Goal: Task Accomplishment & Management: Manage account settings

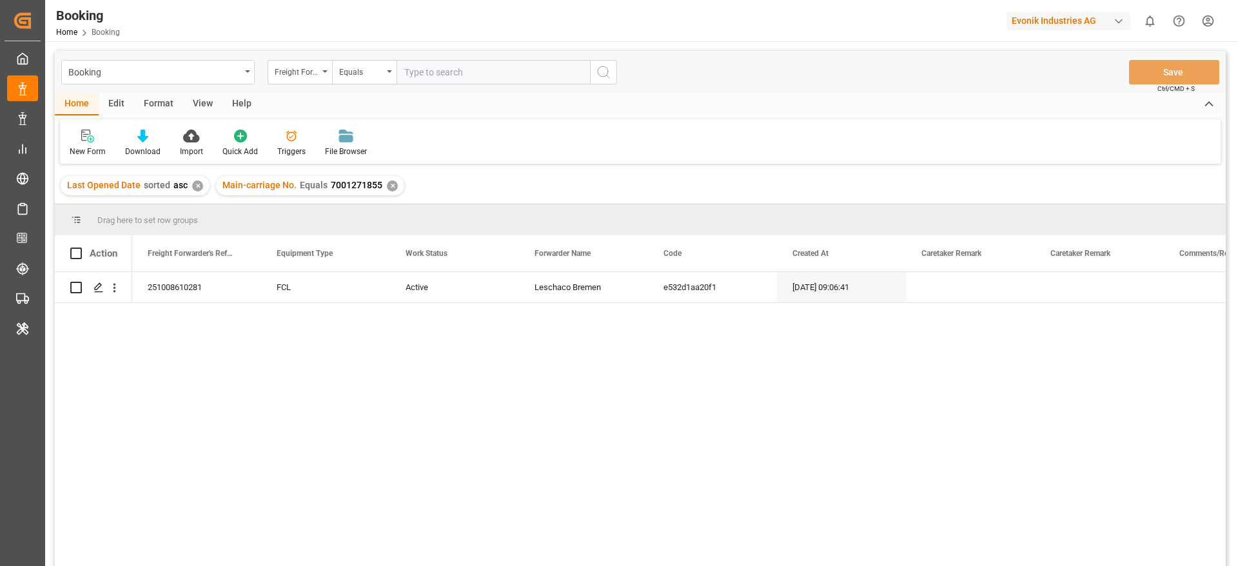
click at [388, 181] on div "✕" at bounding box center [392, 186] width 11 height 11
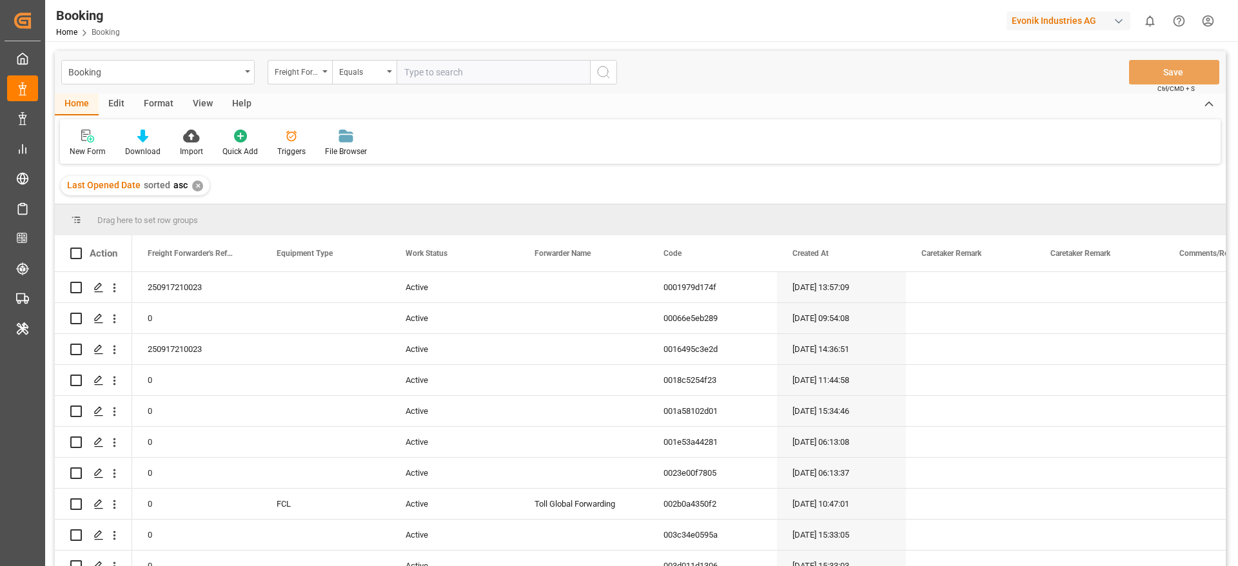
click at [1050, 21] on div "Evonik Industries AG" at bounding box center [1069, 21] width 124 height 19
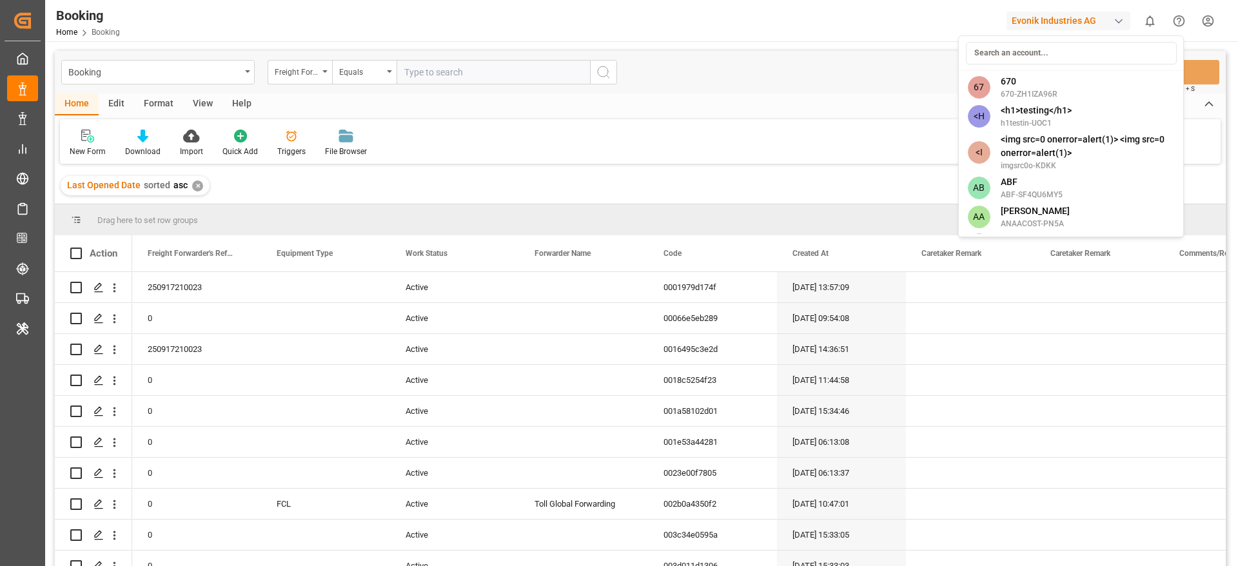
click at [1038, 46] on input at bounding box center [1071, 53] width 211 height 23
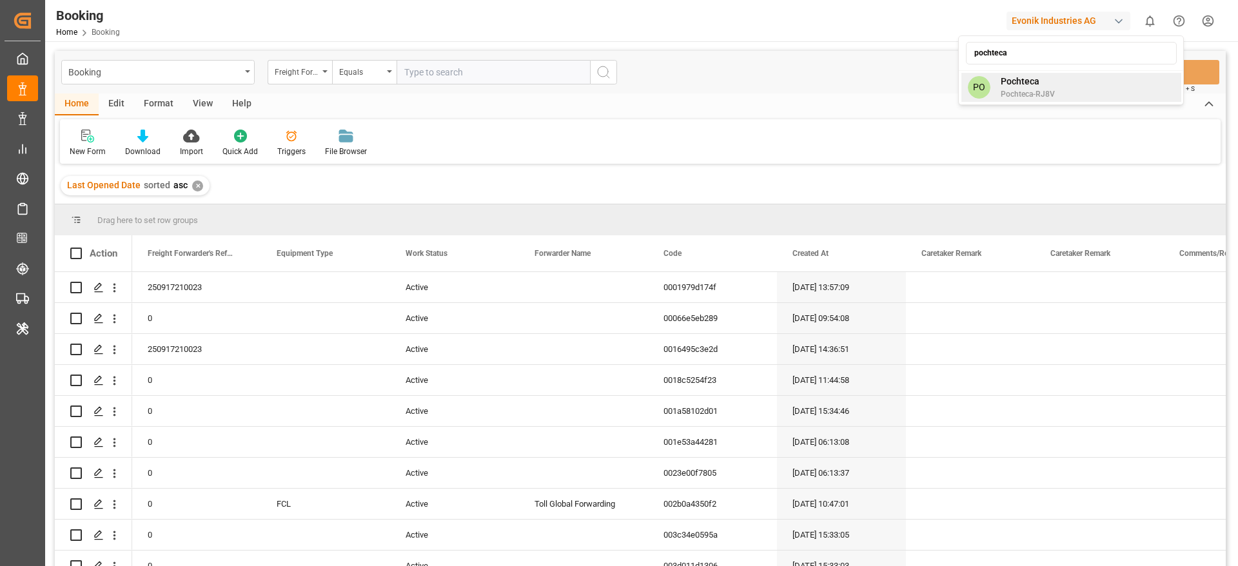
type input "pochteca"
click at [1042, 80] on span "Pochteca" at bounding box center [1028, 82] width 54 height 14
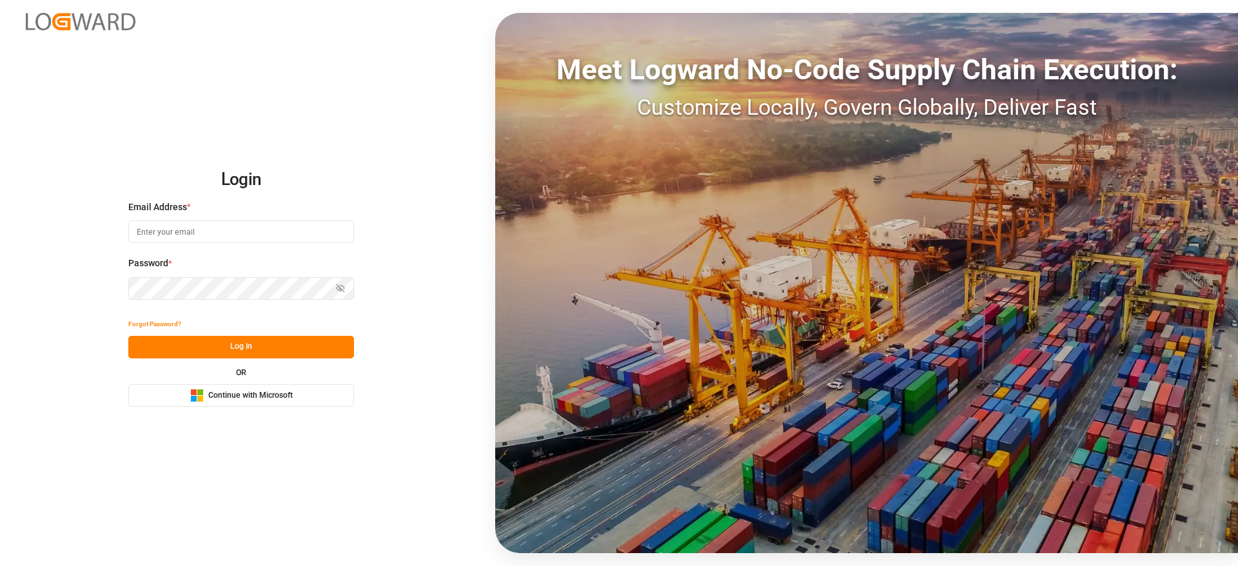
click at [286, 393] on span "Continue with Microsoft" at bounding box center [250, 396] width 84 height 12
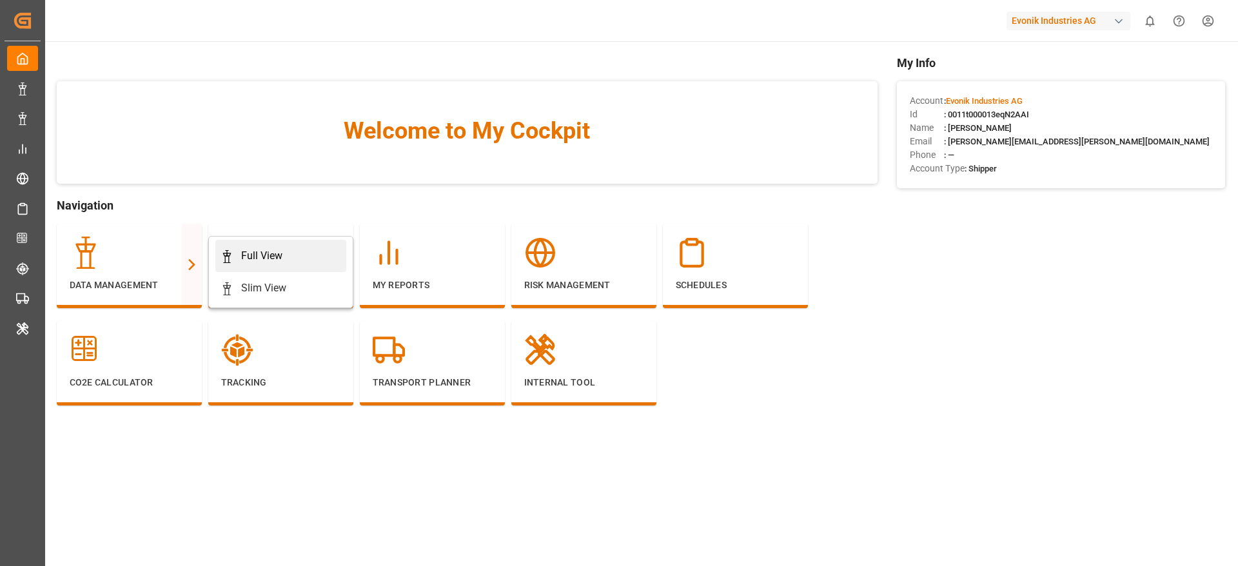
click at [241, 258] on div "Full View" at bounding box center [261, 255] width 41 height 15
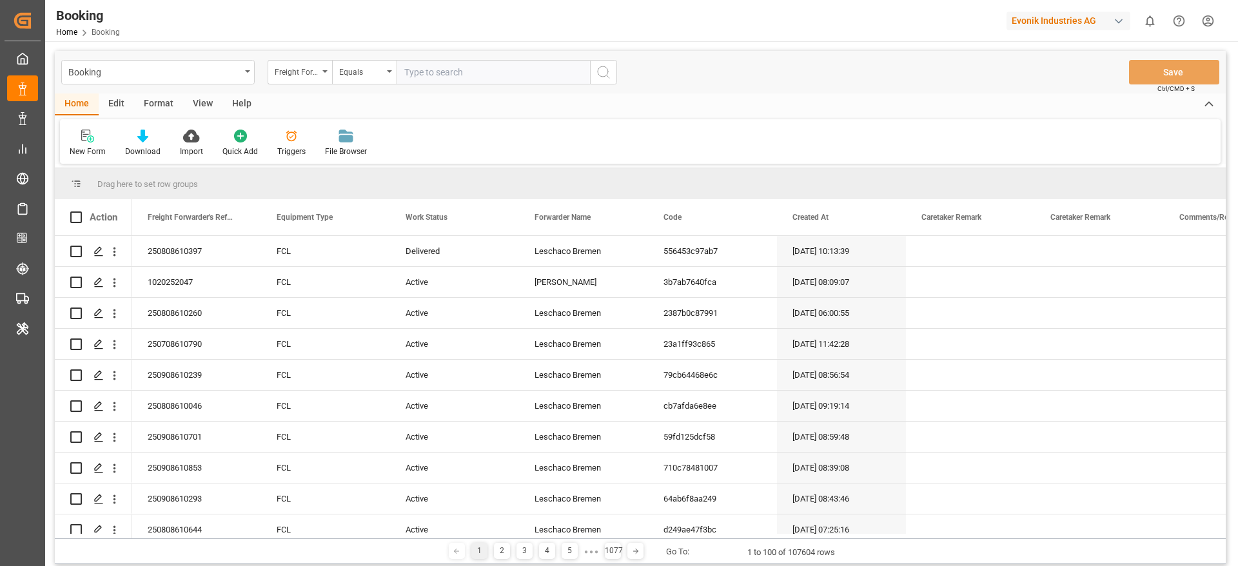
click at [822, 132] on div "New Form Download Import Quick Add Triggers File Browser" at bounding box center [640, 141] width 1161 height 45
click at [1035, 32] on div "Evonik Industries AG" at bounding box center [1071, 20] width 129 height 25
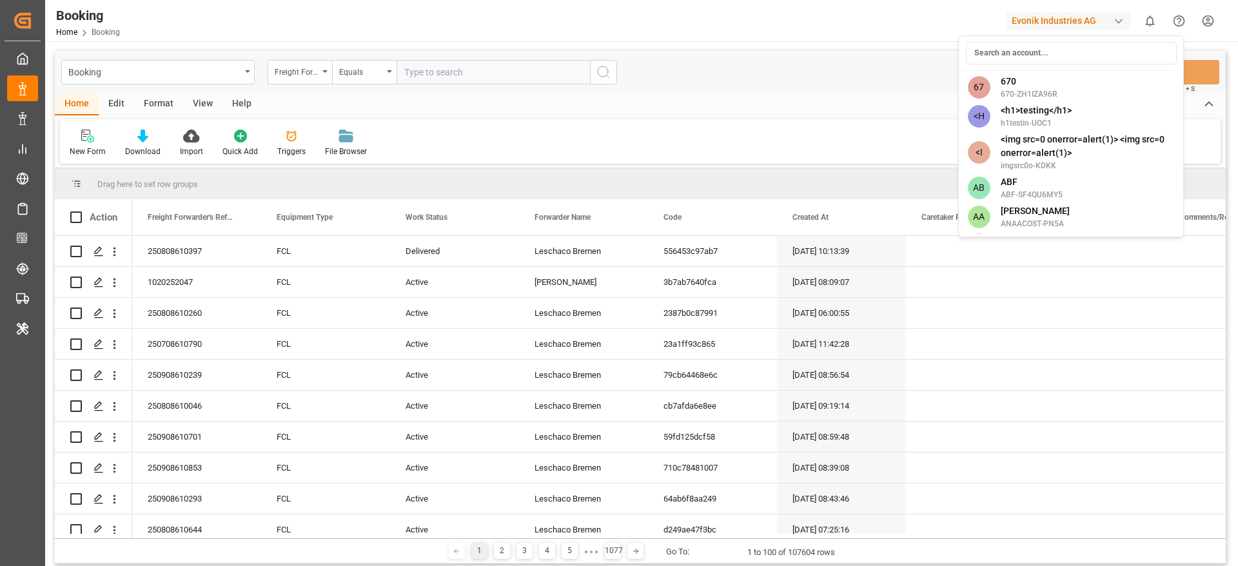
click at [1027, 44] on input at bounding box center [1071, 53] width 211 height 23
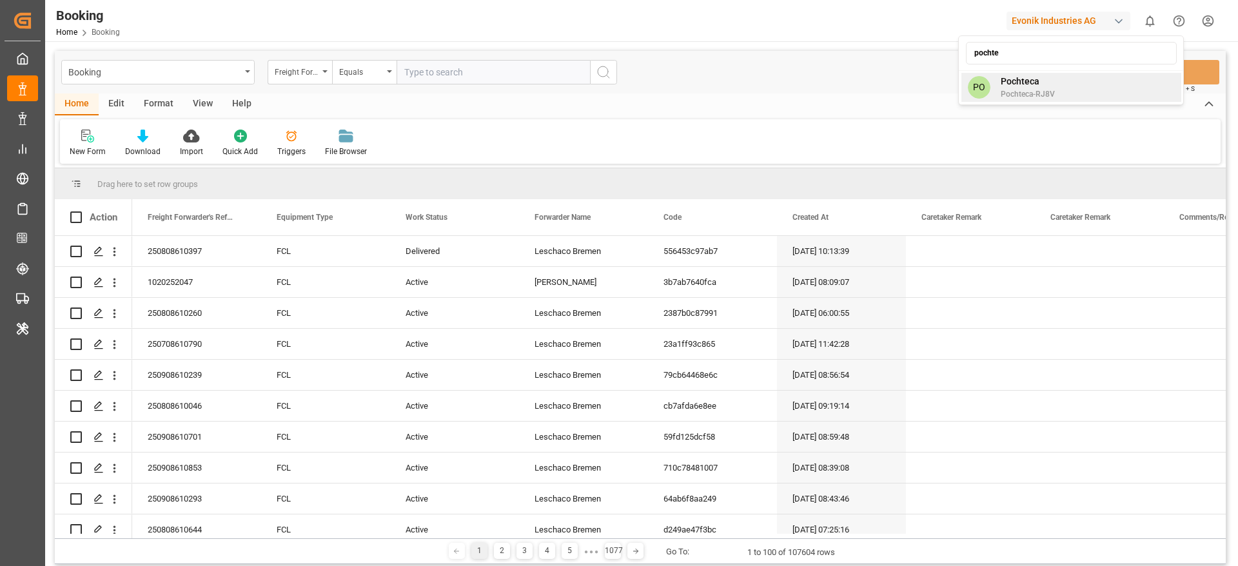
type input "pochte"
click at [1115, 87] on div "PO Pochteca Pochteca-RJ8V" at bounding box center [1072, 87] width 220 height 29
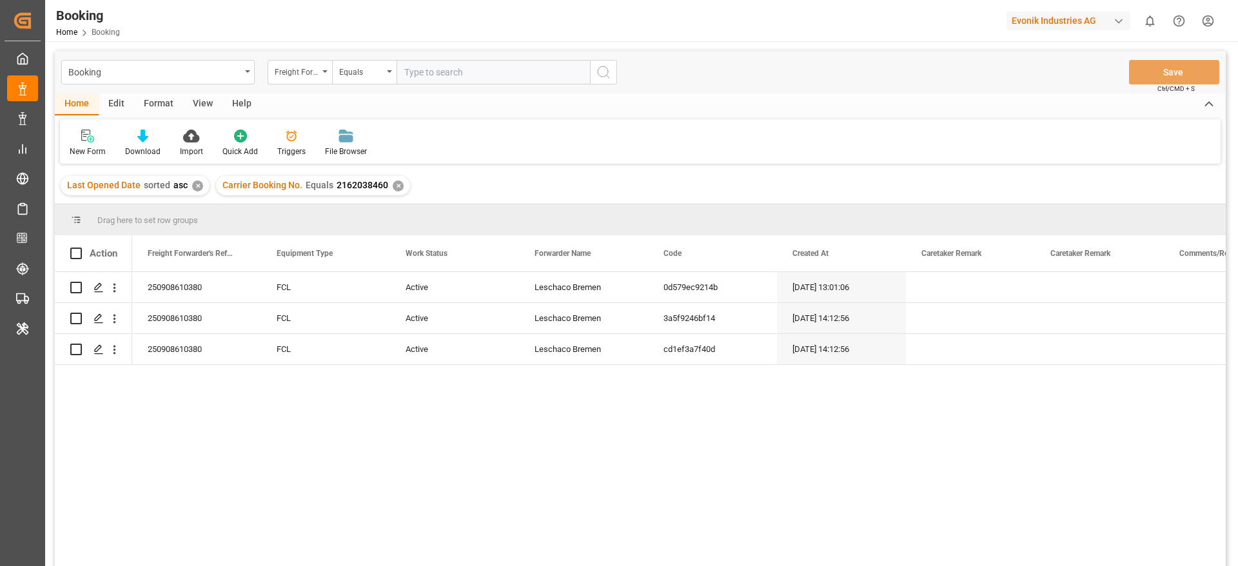
click at [201, 108] on div "View" at bounding box center [202, 105] width 39 height 22
click at [83, 147] on div "Default" at bounding box center [82, 152] width 25 height 12
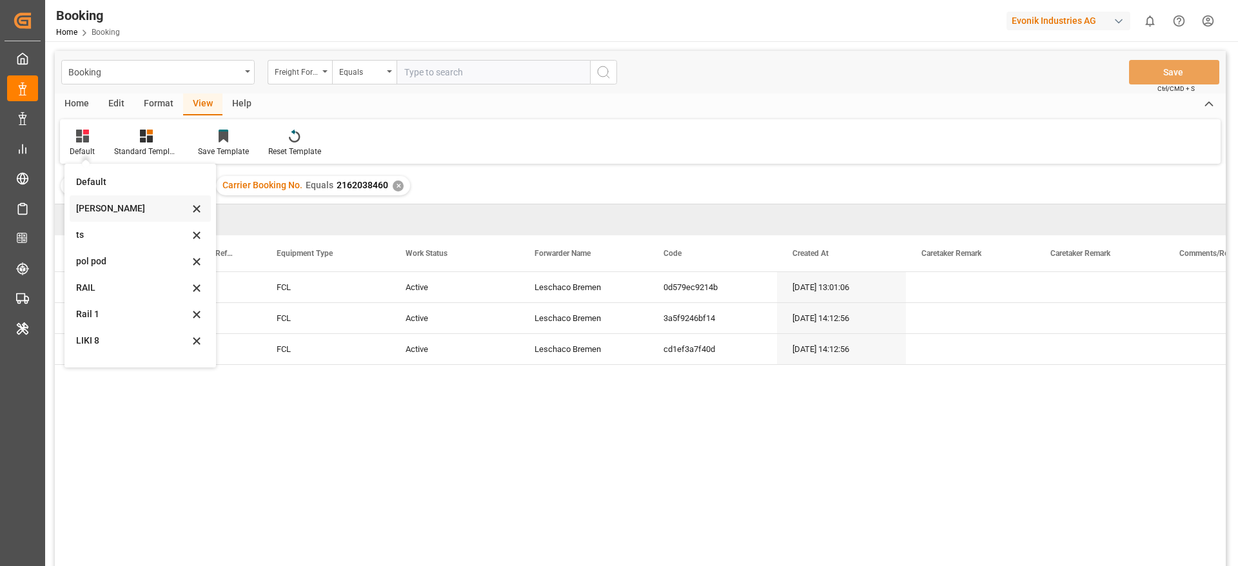
click at [119, 207] on div "Likitha" at bounding box center [132, 209] width 113 height 14
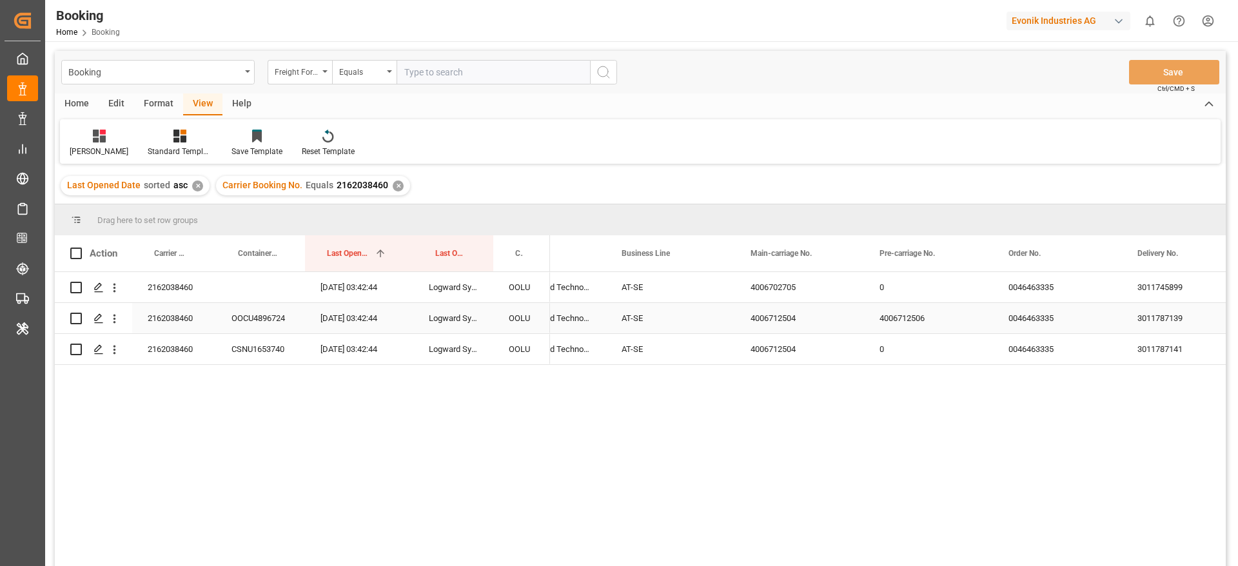
scroll to position [0, 1542]
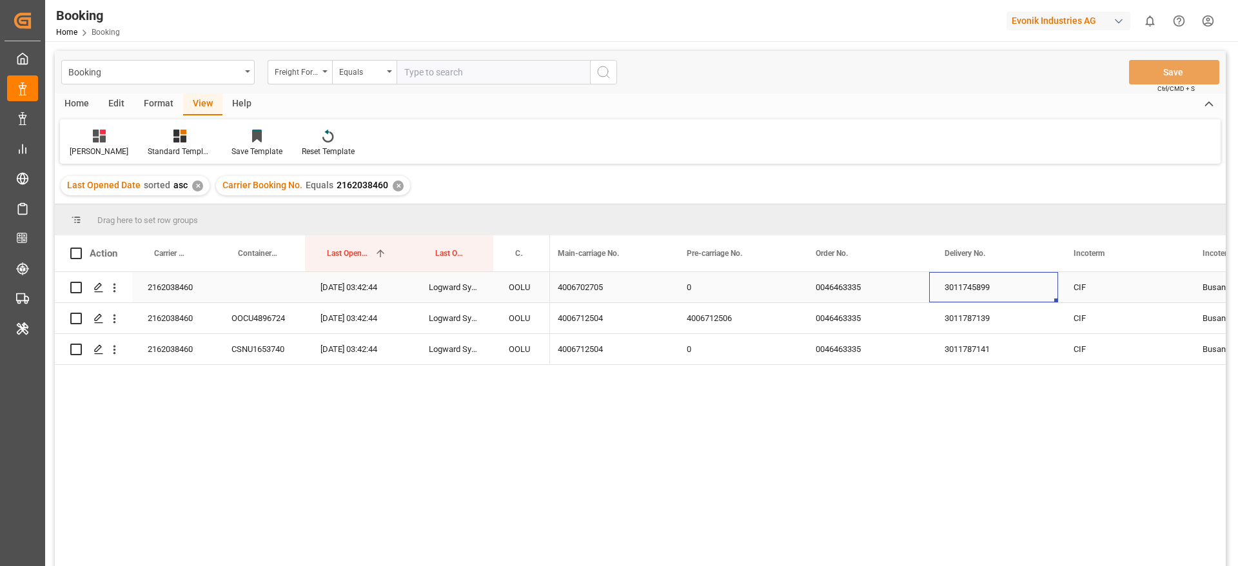
click at [1003, 295] on div "3011745899" at bounding box center [993, 287] width 129 height 30
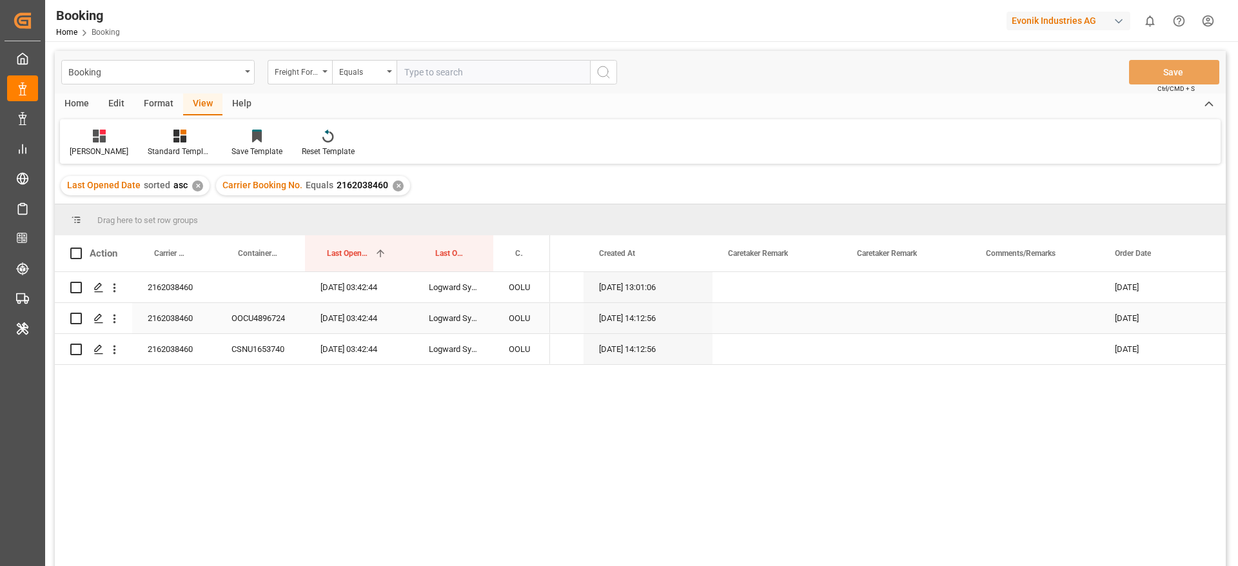
scroll to position [0, 613]
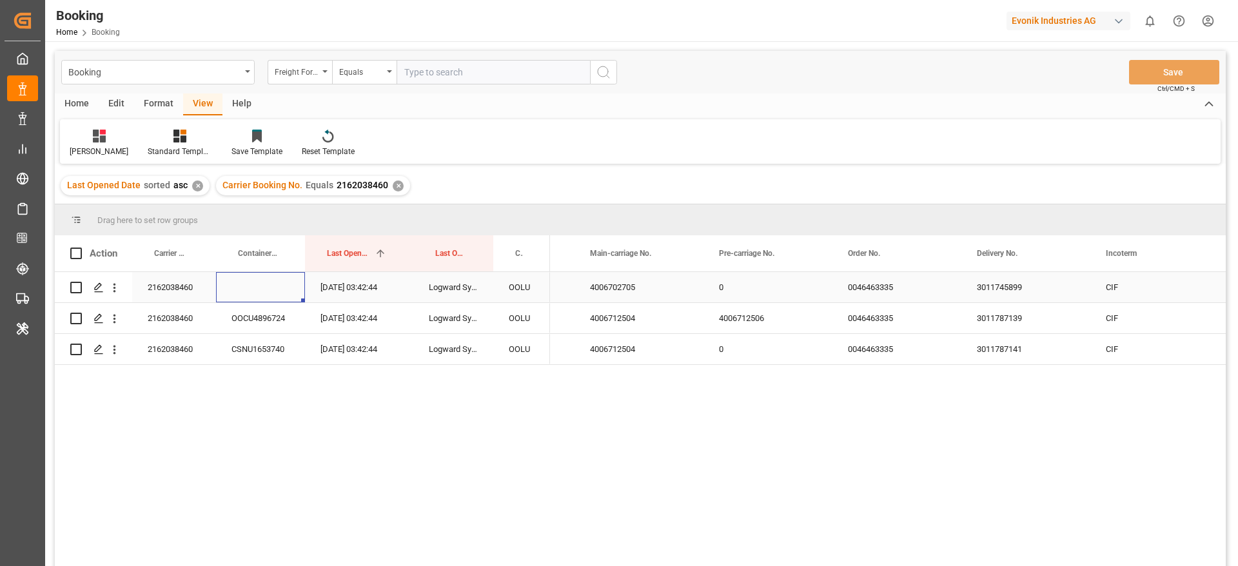
click at [253, 291] on div "Press SPACE to select this row." at bounding box center [260, 287] width 89 height 30
click at [111, 295] on button "open menu" at bounding box center [115, 287] width 14 height 25
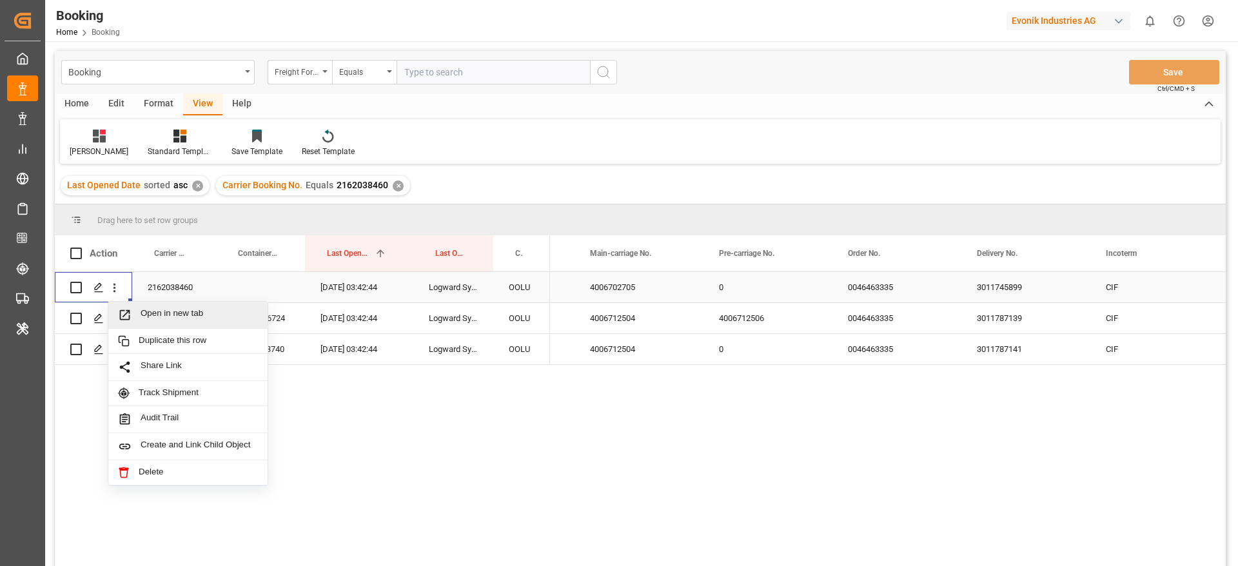
click at [154, 309] on span "Open in new tab" at bounding box center [199, 315] width 117 height 14
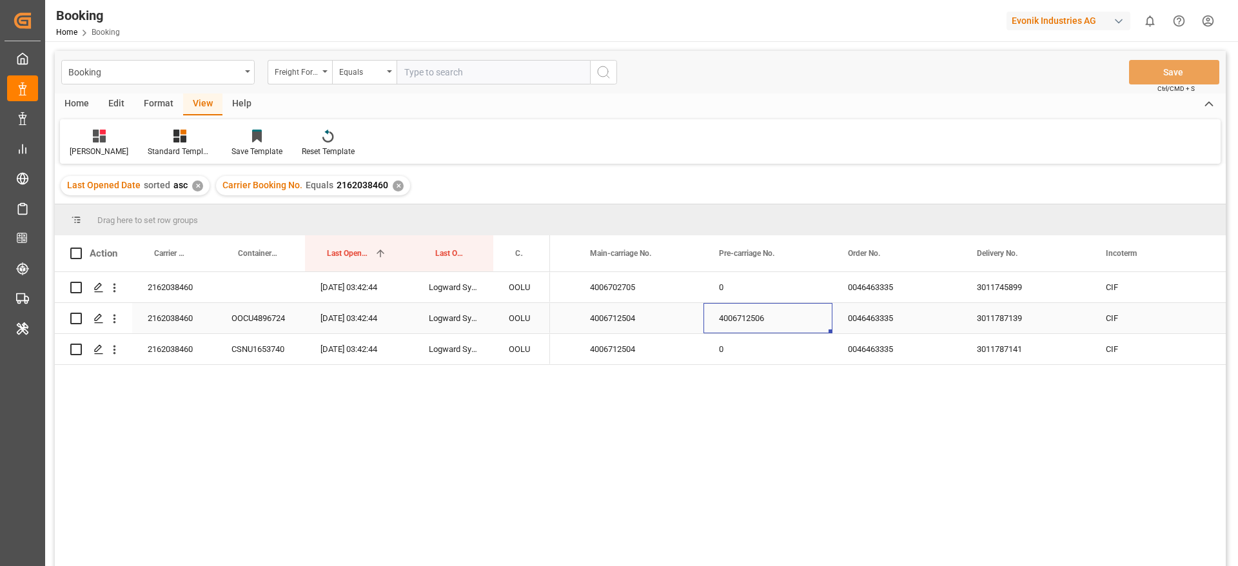
click at [760, 324] on div "4006712506" at bounding box center [768, 318] width 129 height 30
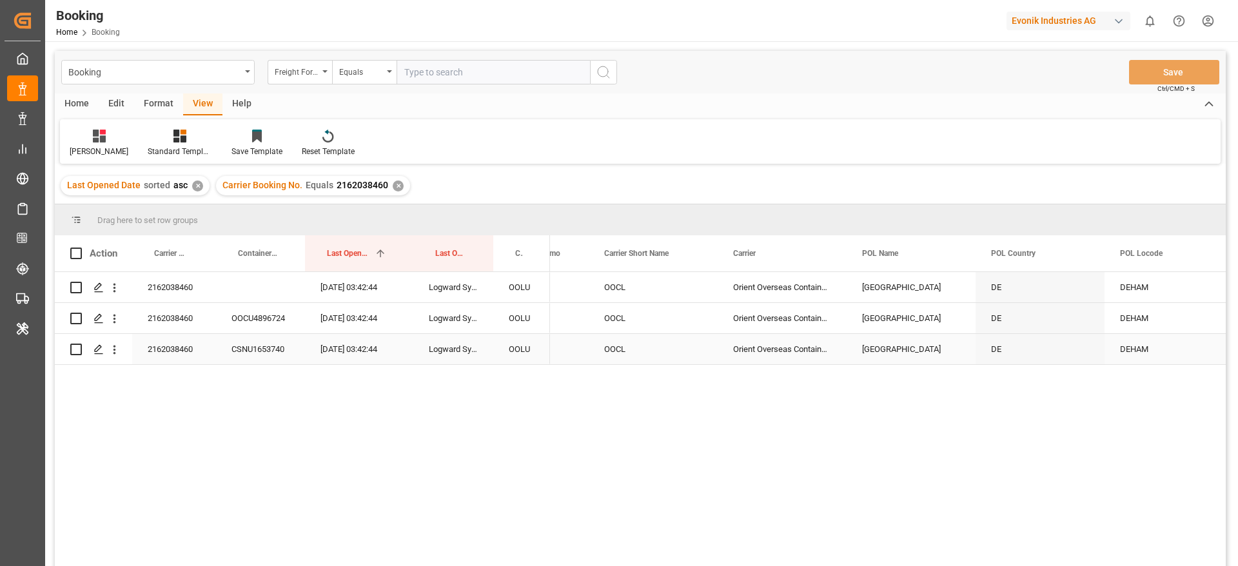
scroll to position [0, 4632]
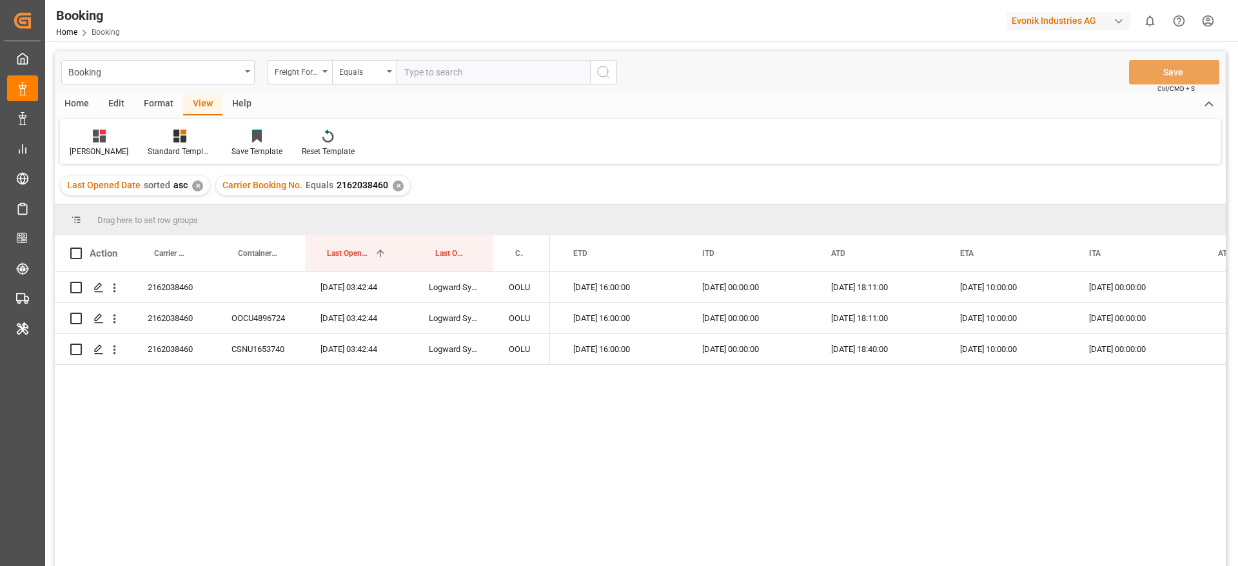
click at [573, 435] on div "20.09.2025 16:00:00 17.09.2025 00:00:00 10.09.2025 18:11:00 05.11.2025 10:00:00…" at bounding box center [888, 423] width 676 height 303
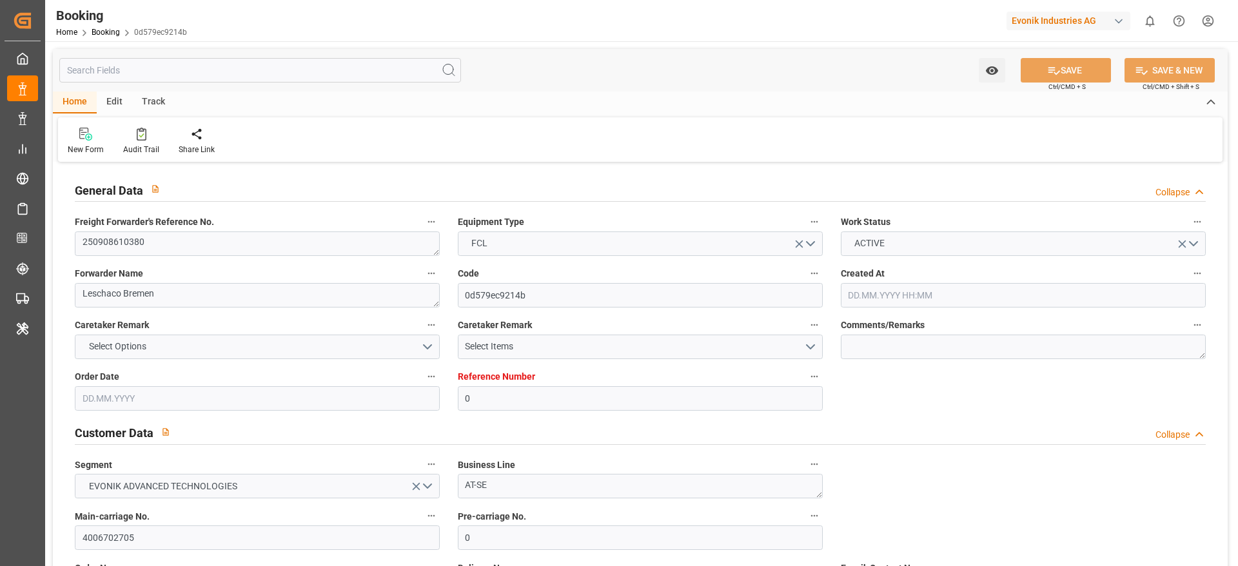
type input "0"
type input "9783502"
type input "OOCL"
type input "Orient Overseas Container Line Ltd"
type input "DEHAM"
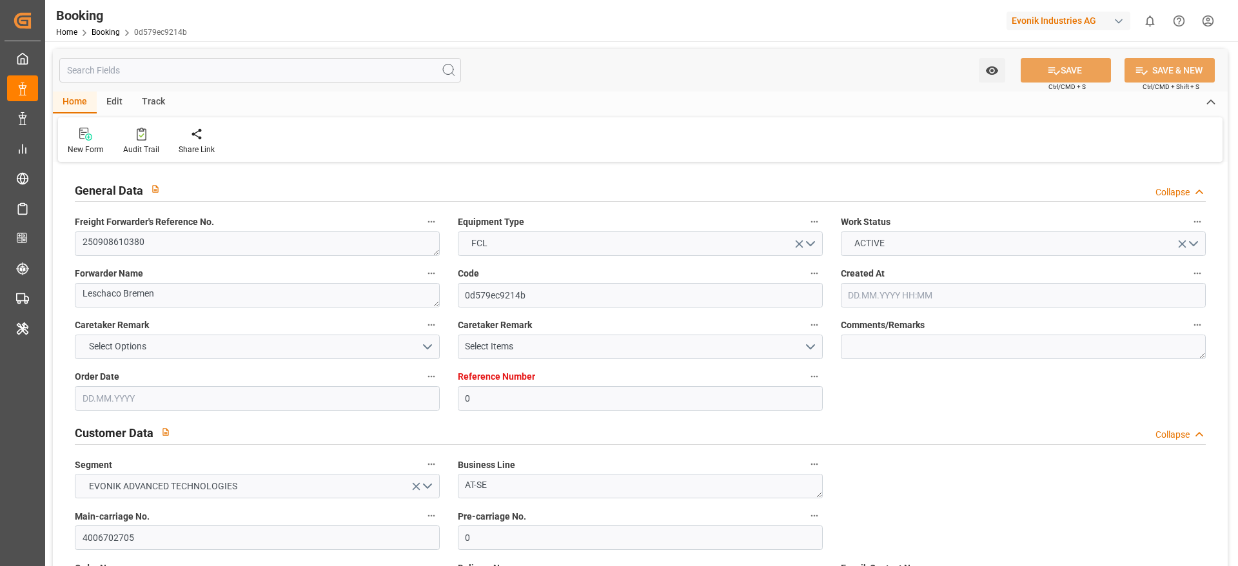
type input "KRPUS"
type input "CNSHG"
type input "DEHAM"
type input "KRPUS"
type input "9516454"
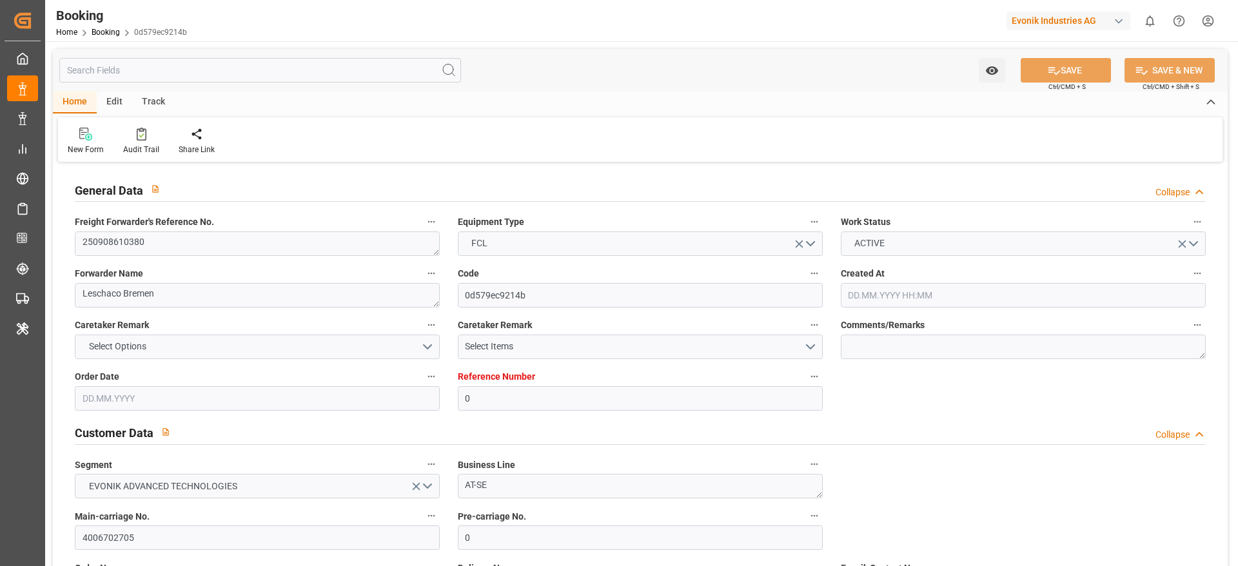
type input "[DATE] 13:01"
type input "[DATE]"
type input "[DATE] 16:00"
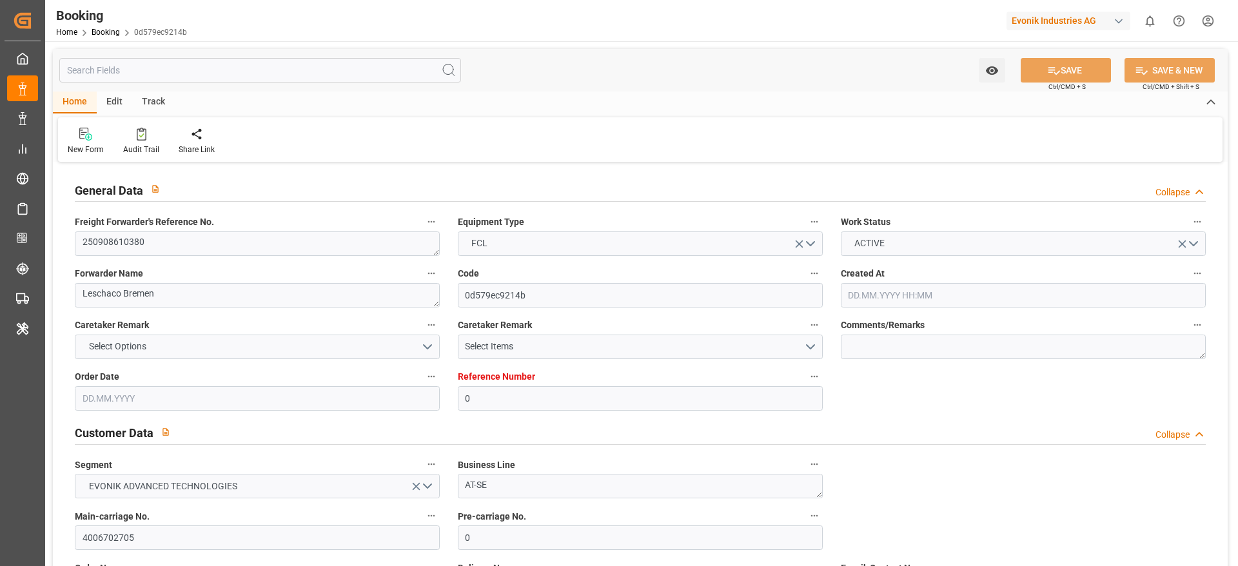
type input "[DATE] 00:00"
type input "[DATE] 18:11"
type input "[DATE] 10:00"
type input "[DATE] 00:00"
type input "[DATE] 08:00"
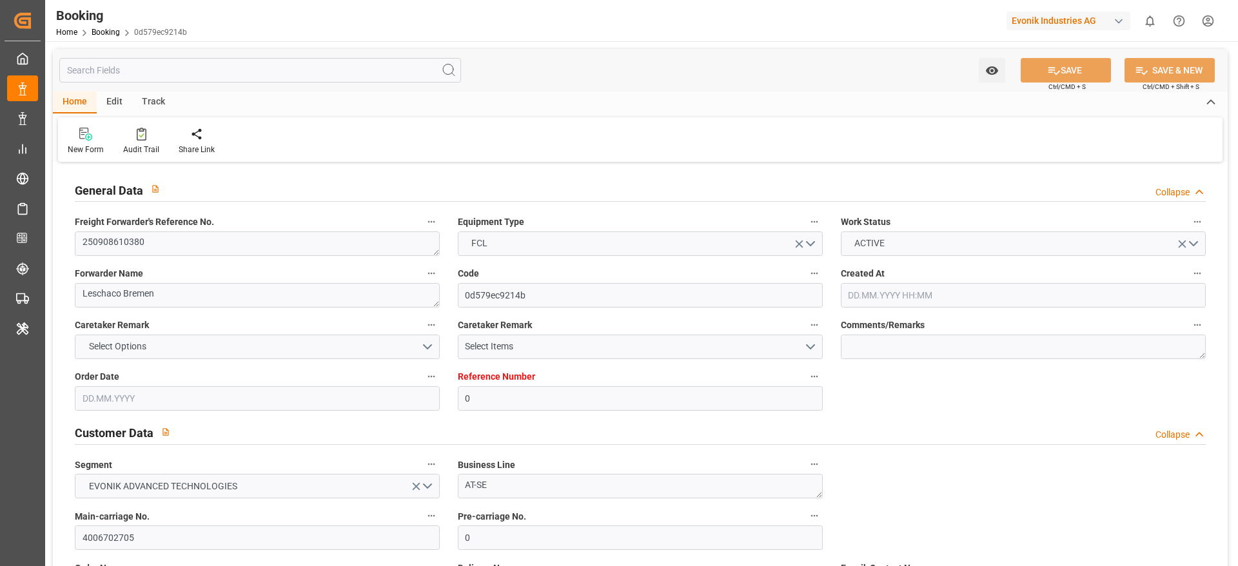
type input "[DATE] 00:00"
type input "[DATE] 02:00"
type input "[DATE] 00:00"
type input "[DATE] 03:42"
type input "[DATE]"
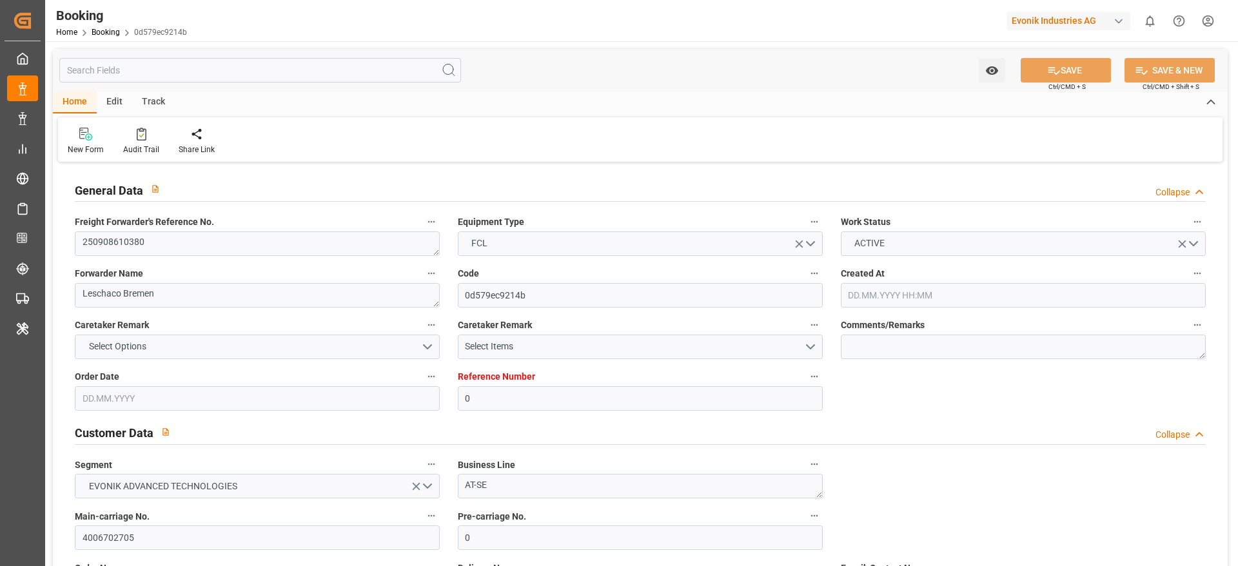
type input "[DATE] 16:00"
type input "[DATE] 08:00"
type input "[DATE] 02:00"
type input "[DATE] 10:00"
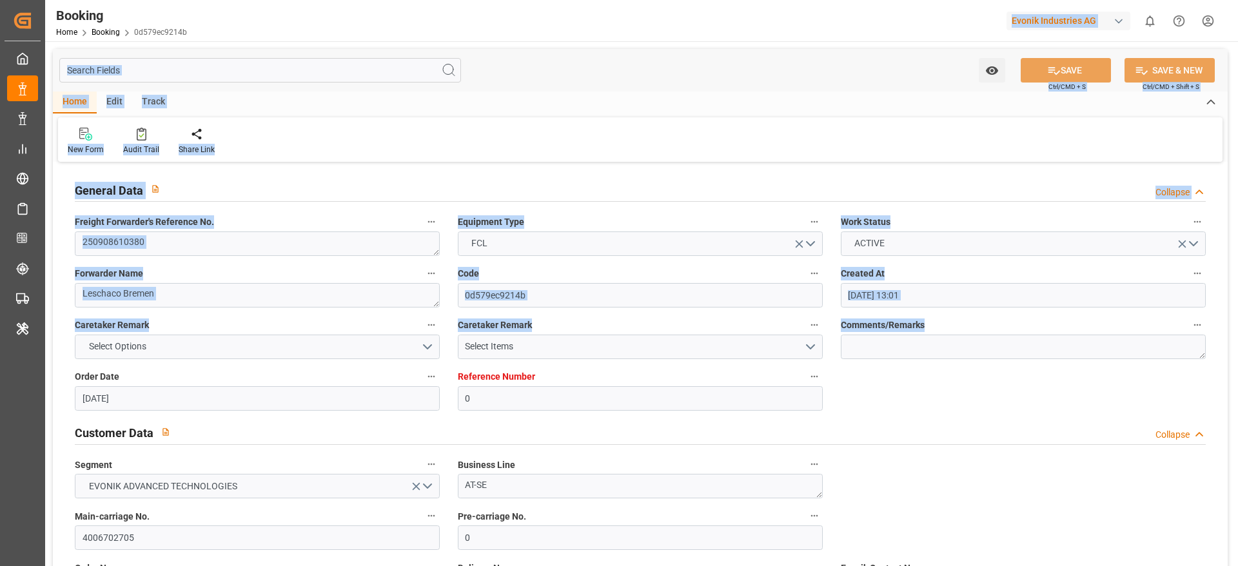
drag, startPoint x: 877, startPoint y: 381, endPoint x: 844, endPoint y: 3, distance: 380.0
click at [844, 3] on div "Booking Home Booking 0d579ec9214b Evonik Industries AG 0 Notifications Only sho…" at bounding box center [640, 283] width 1191 height 566
click at [816, 134] on div "New Form Audit Trail Share Link" at bounding box center [640, 139] width 1165 height 45
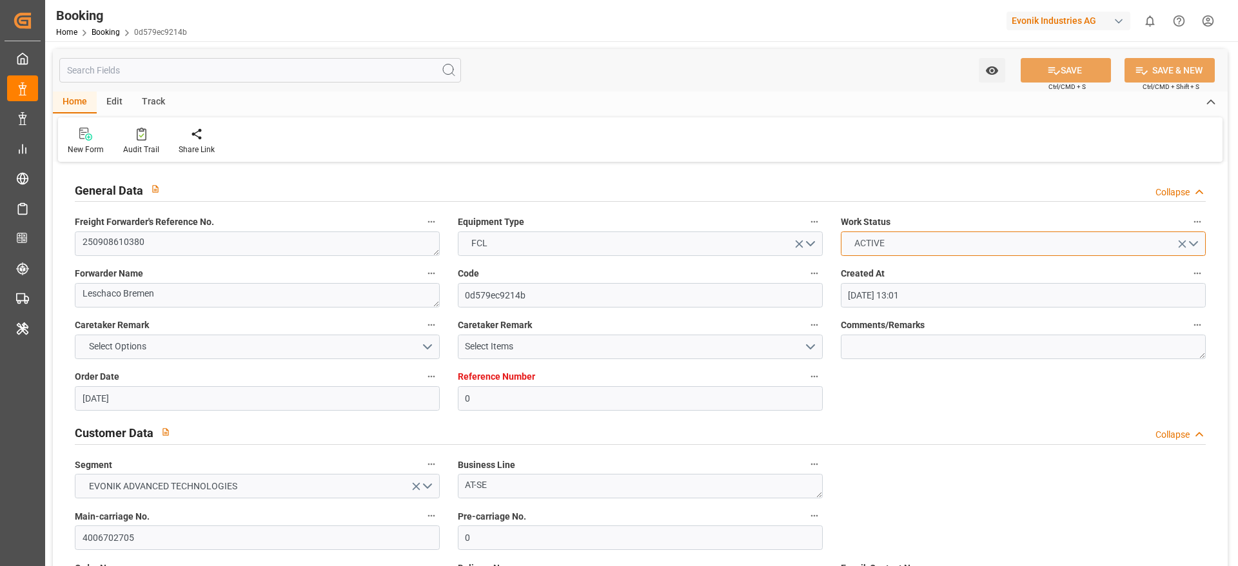
click at [936, 252] on button "ACTIVE" at bounding box center [1023, 244] width 365 height 25
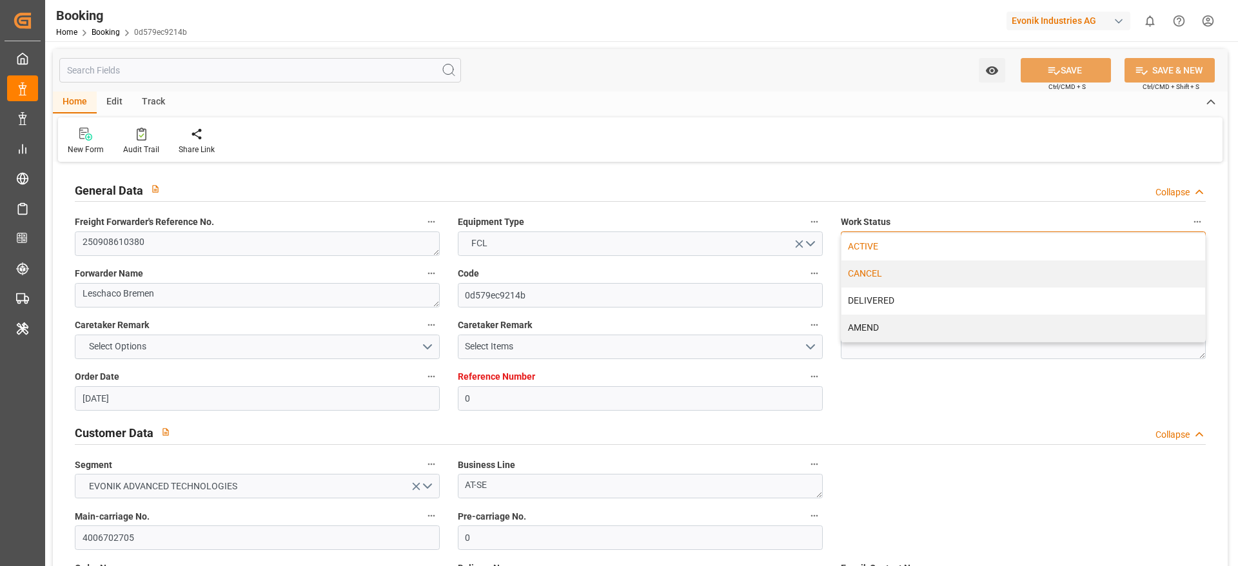
click at [928, 277] on div "CANCEL" at bounding box center [1024, 274] width 364 height 27
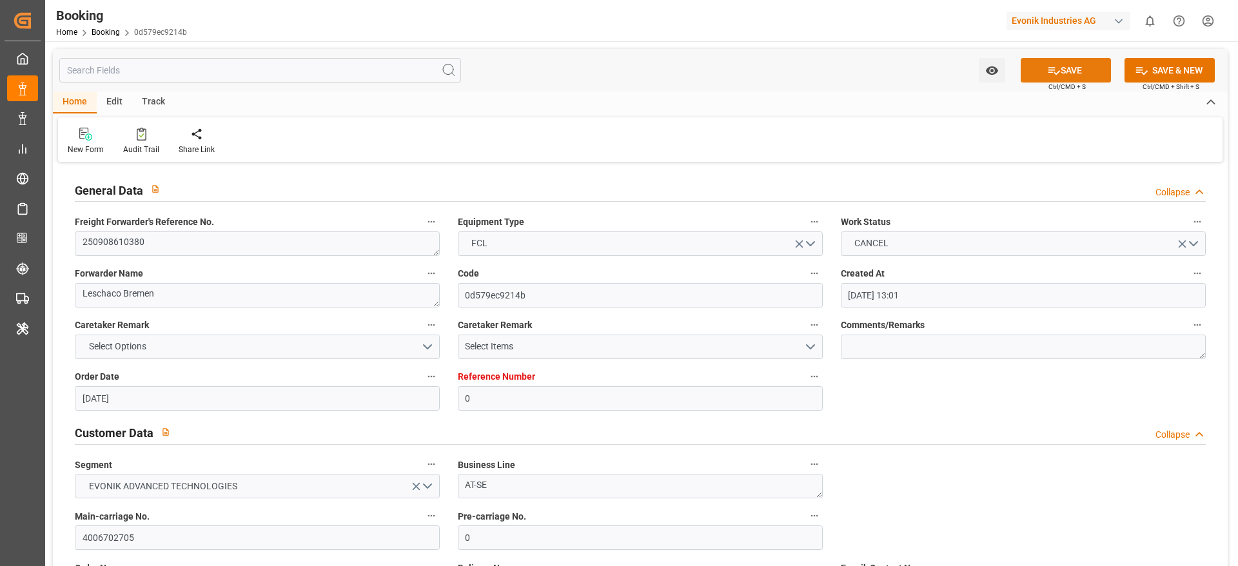
click at [1078, 70] on button "SAVE" at bounding box center [1066, 70] width 90 height 25
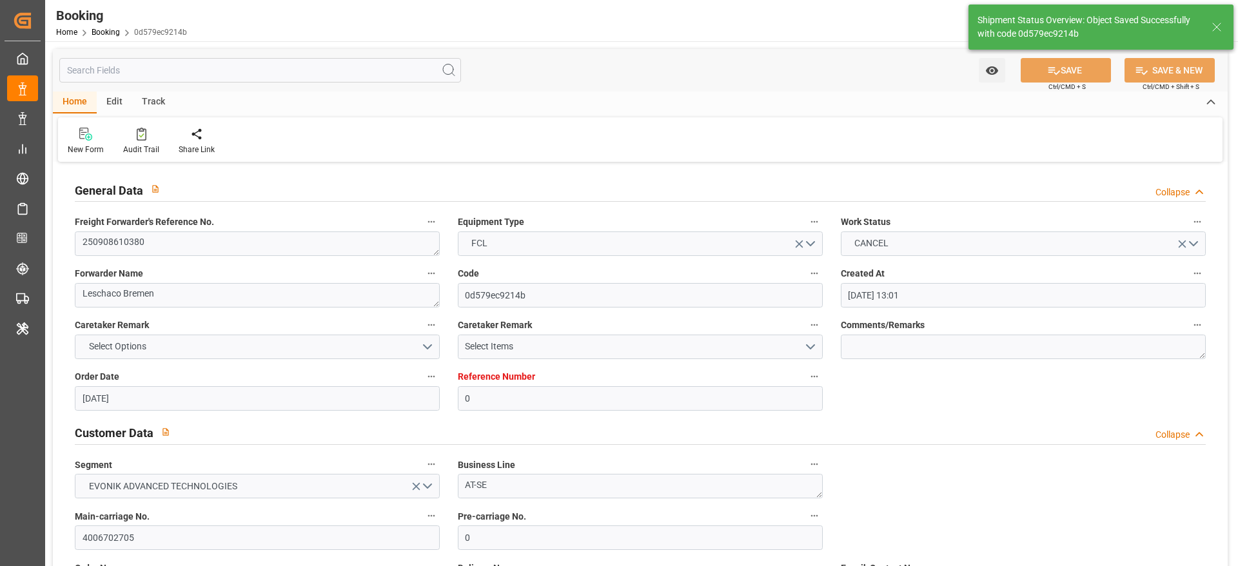
type textarea "[PERSON_NAME]"
type input "[DATE] 05:27"
